Goal: Transaction & Acquisition: Purchase product/service

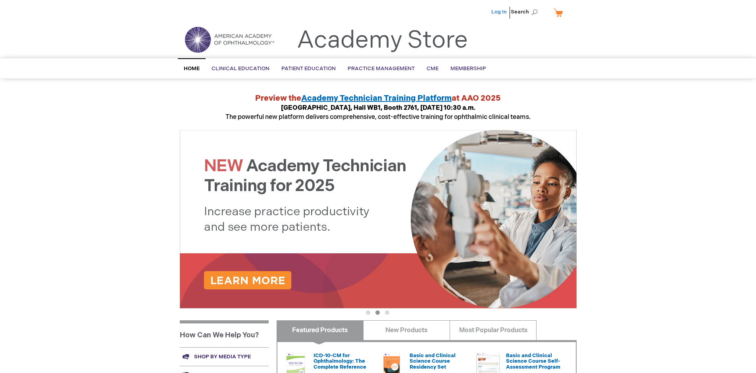
click at [499, 12] on link "Log In" at bounding box center [498, 12] width 15 height 6
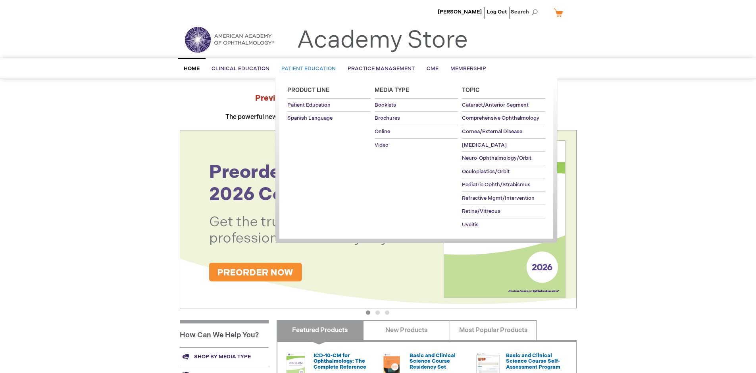
click at [306, 69] on span "Patient Education" at bounding box center [308, 68] width 54 height 6
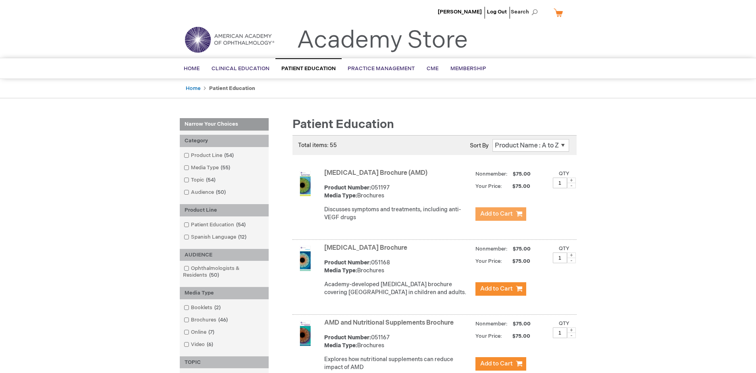
click at [500, 214] on span "Add to Cart" at bounding box center [496, 214] width 33 height 8
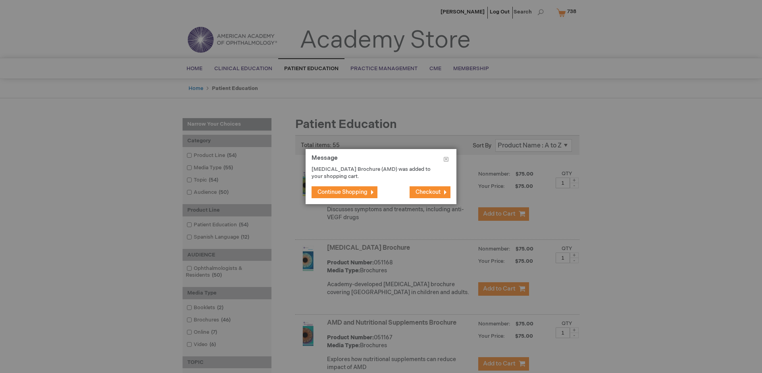
click at [342, 192] on span "Continue Shopping" at bounding box center [342, 192] width 50 height 7
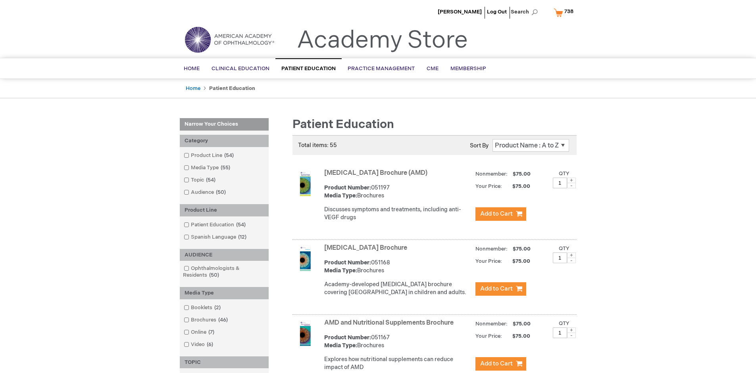
click at [390, 327] on link "AMD and Nutritional Supplements Brochure" at bounding box center [388, 323] width 129 height 8
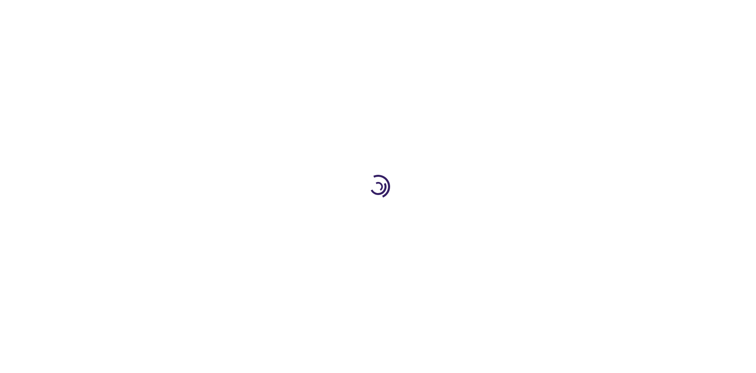
type input "1"
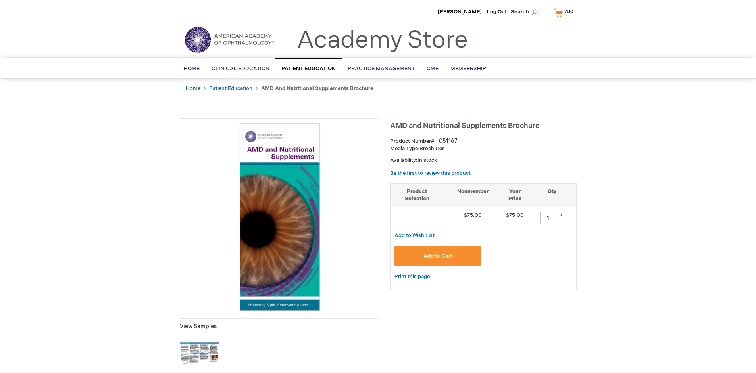
click at [437, 256] on span "Add to Cart" at bounding box center [437, 256] width 29 height 6
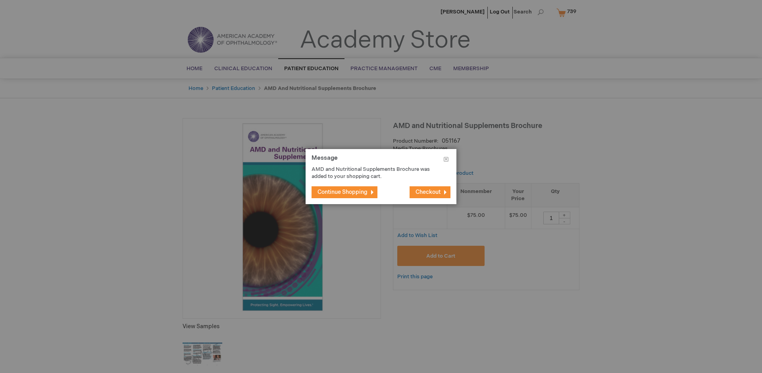
click at [342, 192] on span "Continue Shopping" at bounding box center [342, 192] width 50 height 7
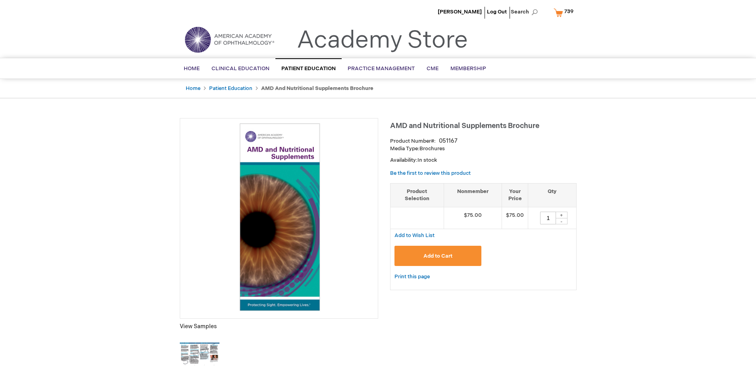
click at [565, 12] on span "739" at bounding box center [568, 11] width 9 height 6
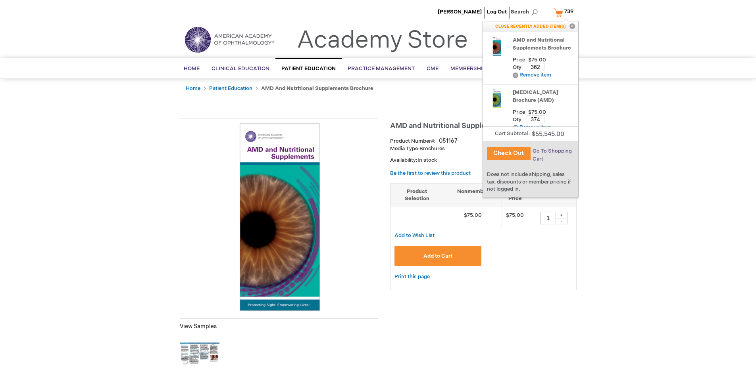
click at [551, 151] on span "Go To Shopping Cart" at bounding box center [551, 155] width 39 height 14
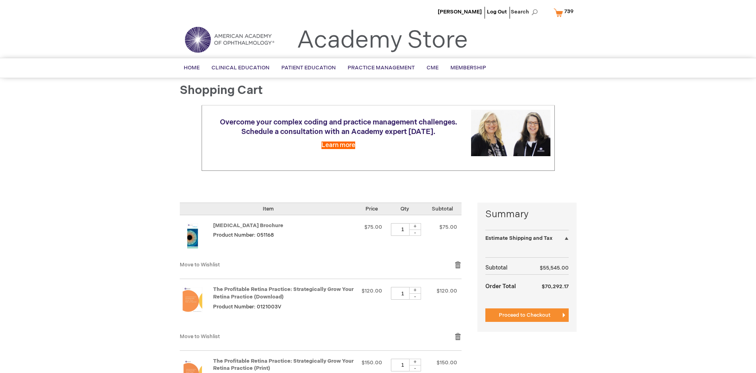
select select "US"
select select "41"
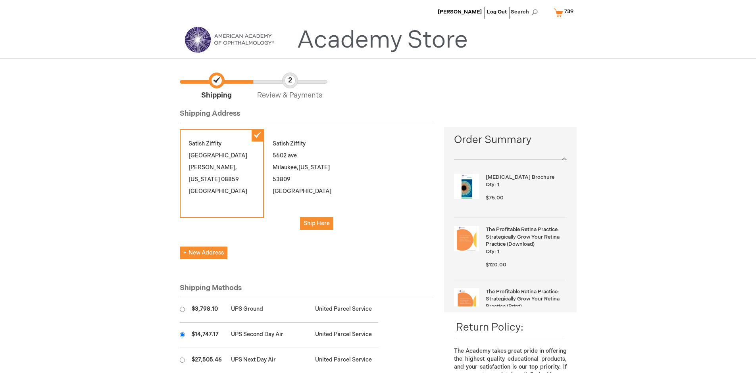
click at [182, 335] on input "radio" at bounding box center [182, 334] width 5 height 5
